Goal: Navigation & Orientation: Go to known website

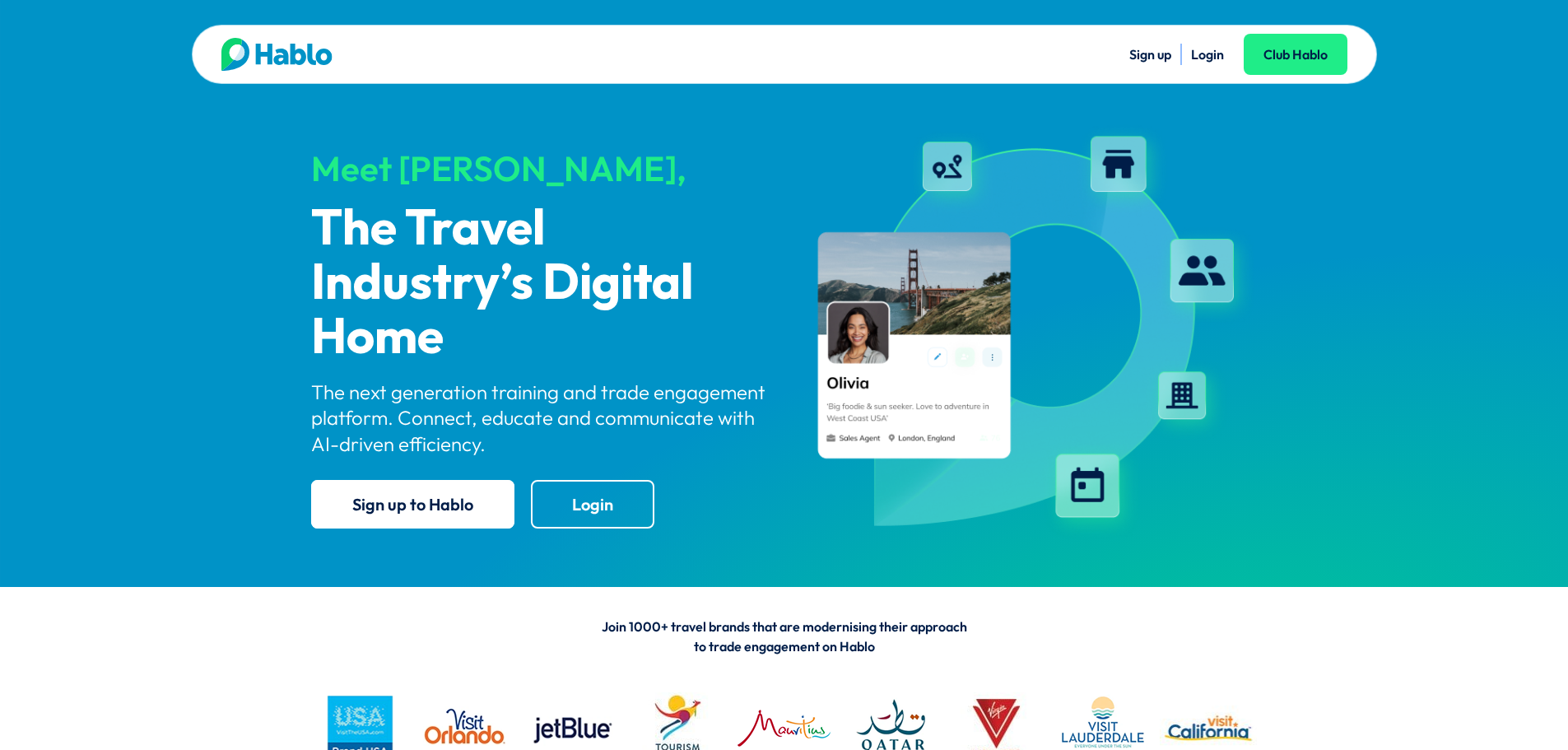
click at [1207, 63] on li "Login" at bounding box center [1207, 54] width 33 height 21
click at [1206, 53] on link "Login" at bounding box center [1207, 54] width 33 height 16
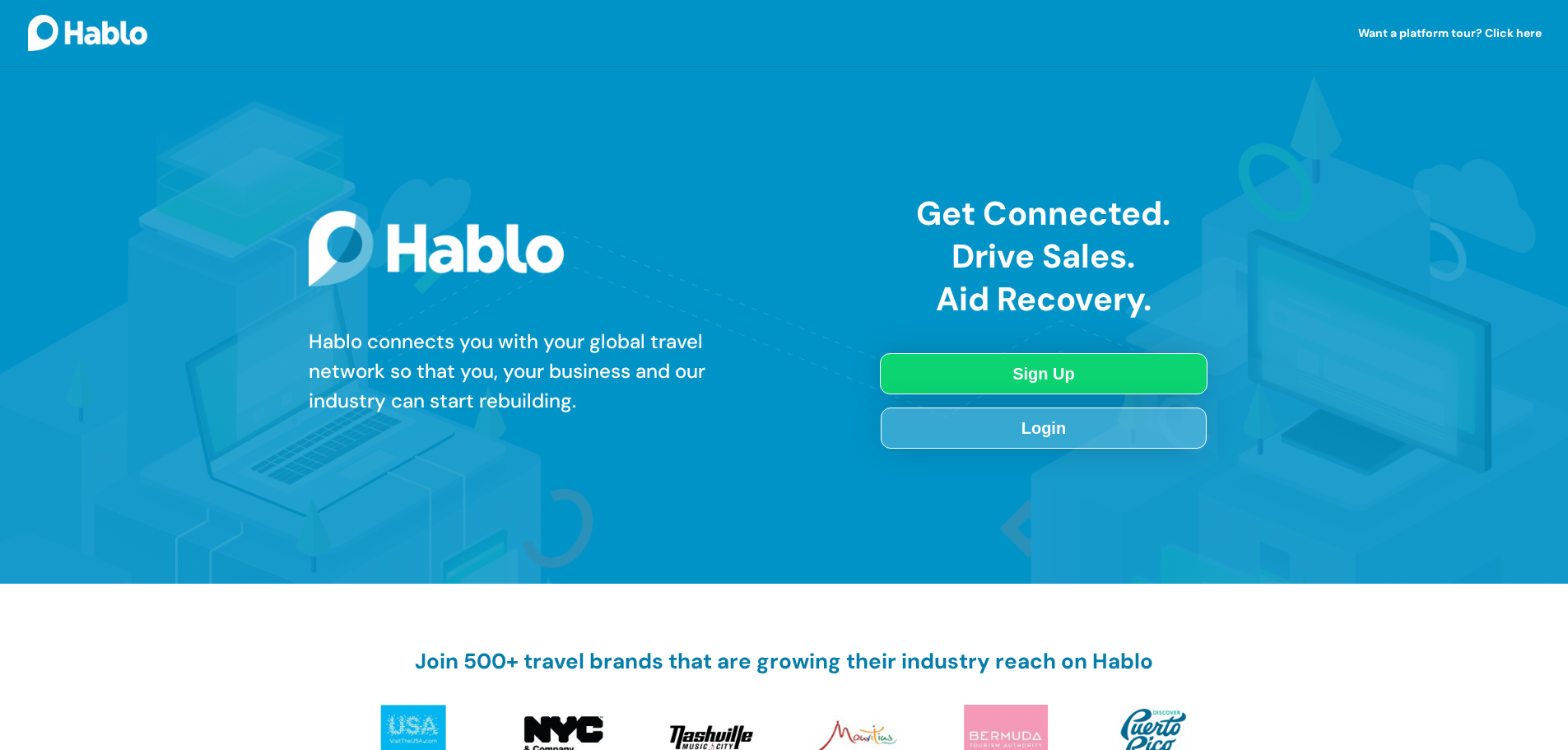
click at [117, 33] on img at bounding box center [87, 32] width 119 height 35
